Goal: Information Seeking & Learning: Compare options

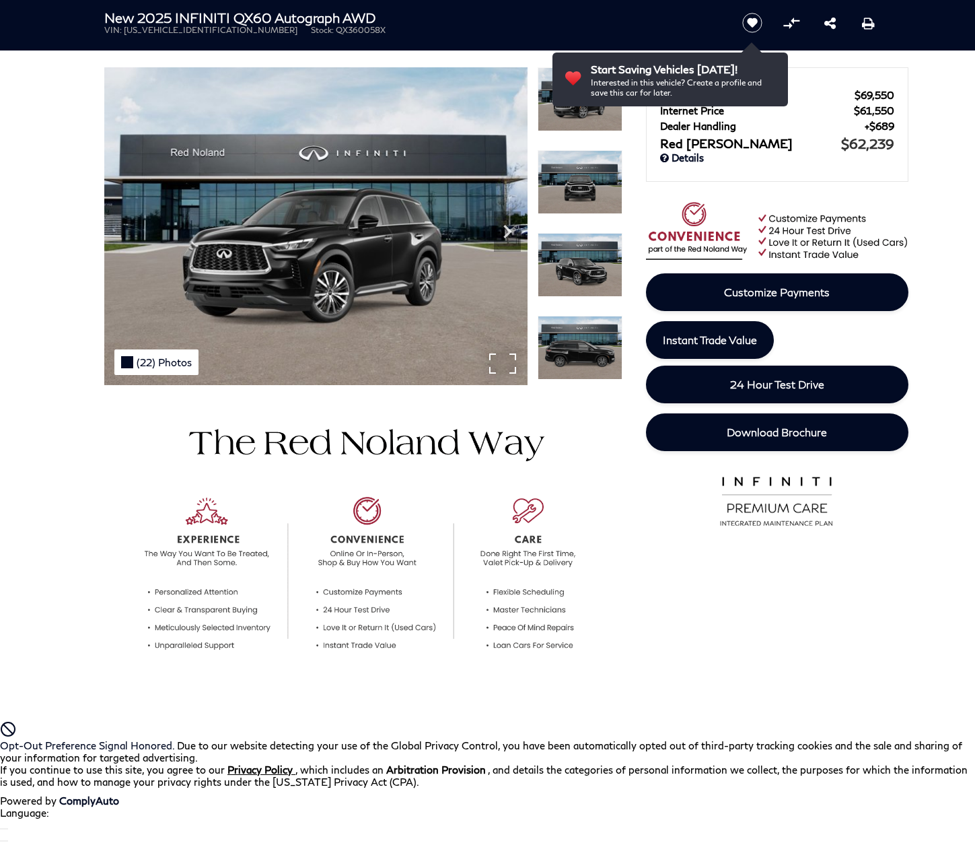
click at [155, 361] on div "(22) Photos" at bounding box center [156, 362] width 84 height 26
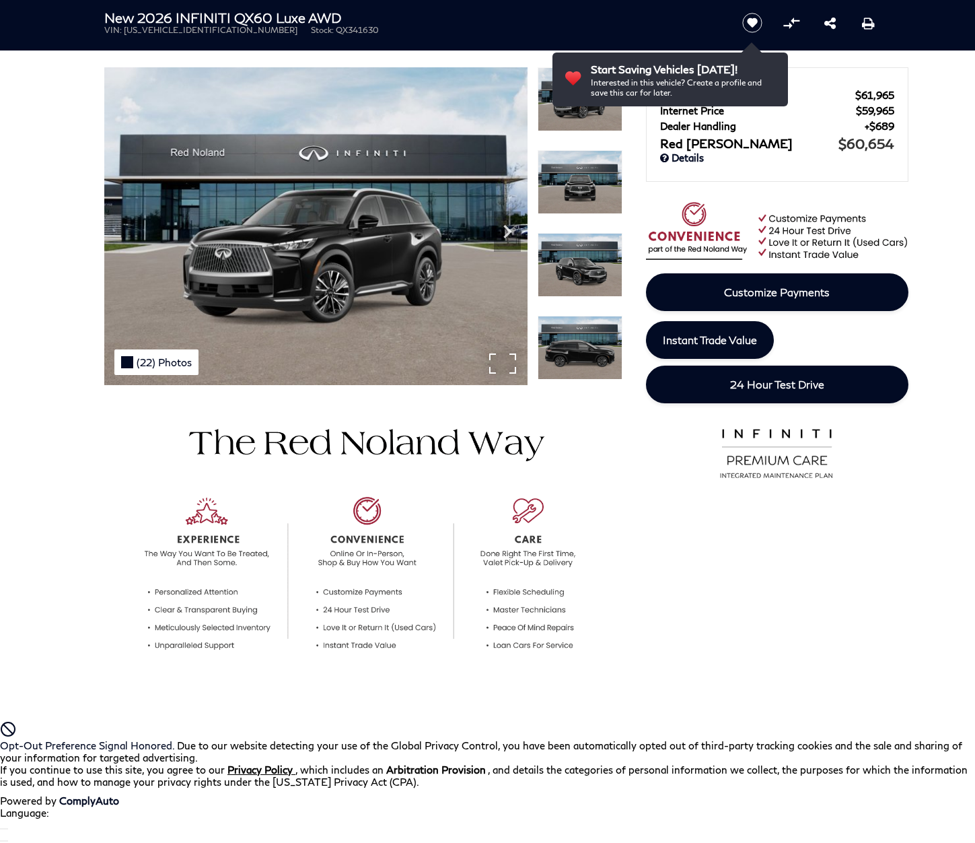
click at [155, 361] on div "(22) Photos" at bounding box center [156, 362] width 84 height 26
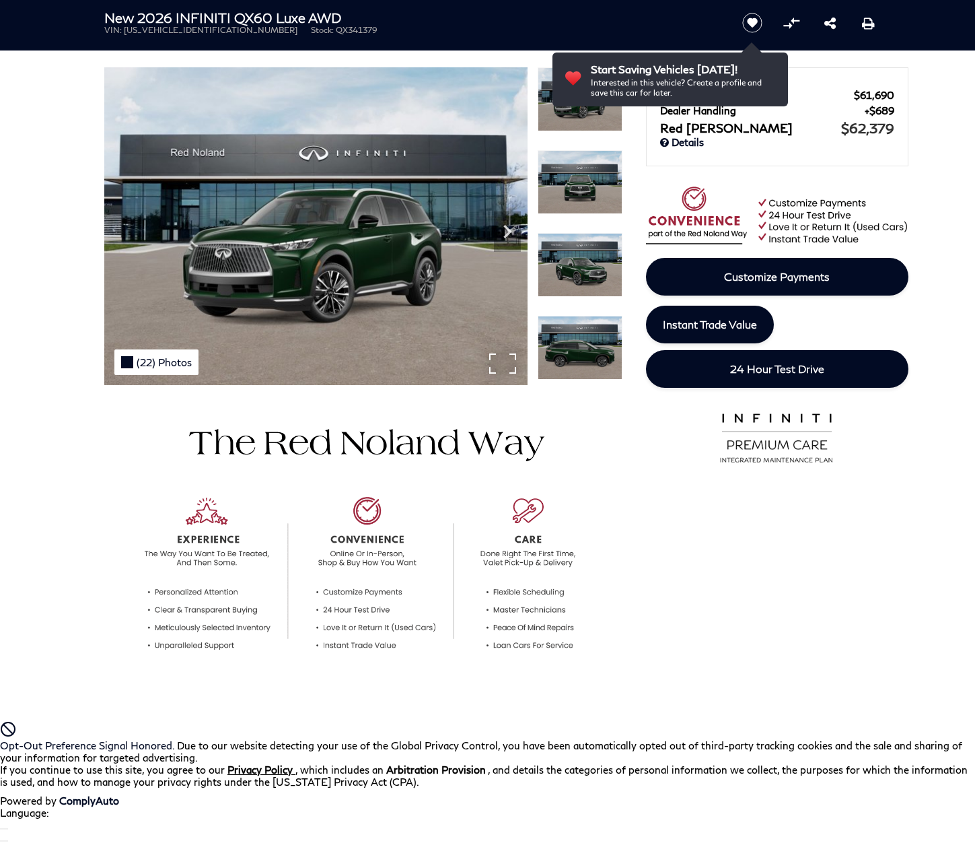
click at [155, 361] on div "(22) Photos" at bounding box center [156, 362] width 84 height 26
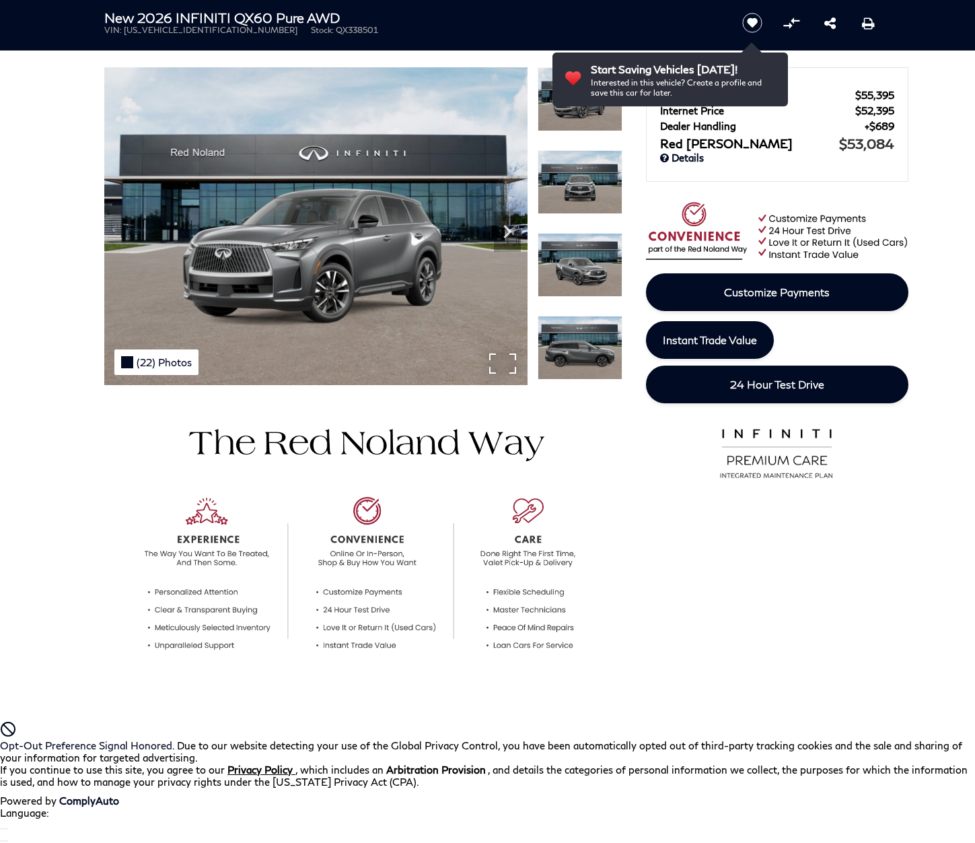
click at [155, 361] on div "(22) Photos" at bounding box center [156, 362] width 84 height 26
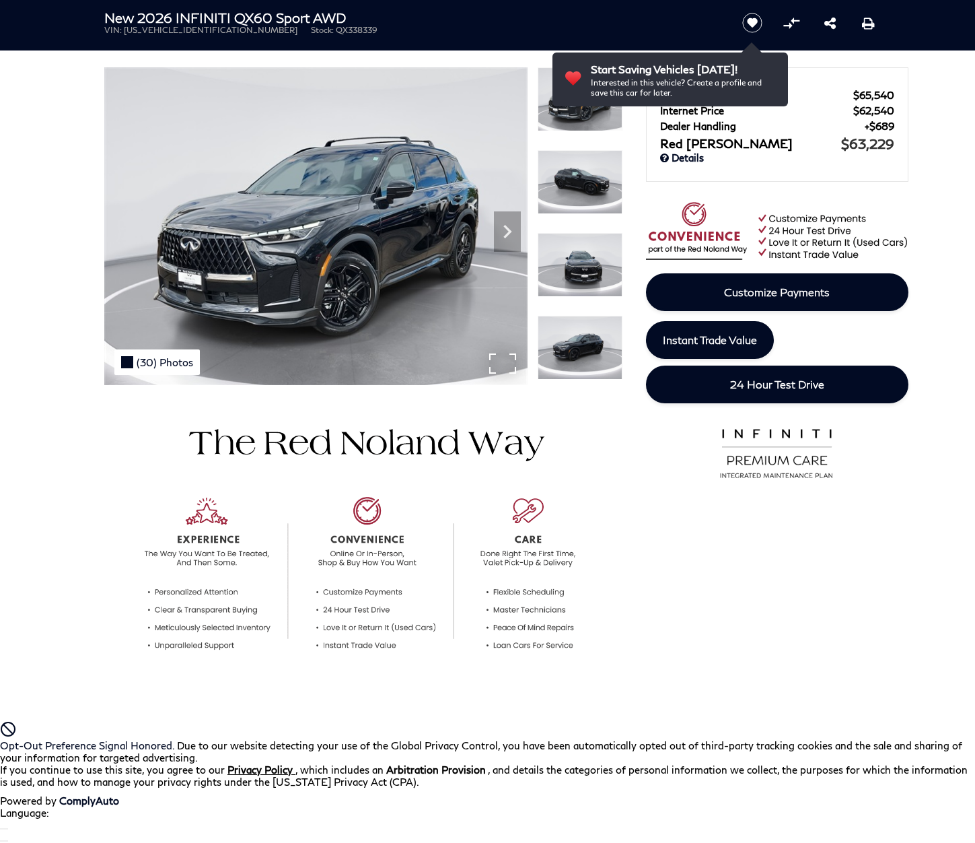
click at [155, 361] on div "(30) Photos" at bounding box center [156, 362] width 85 height 26
